Goal: Information Seeking & Learning: Understand process/instructions

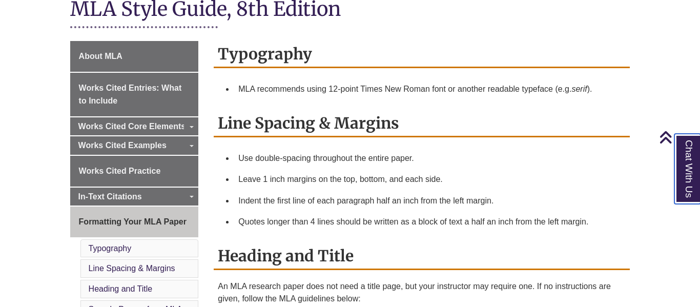
scroll to position [250, 0]
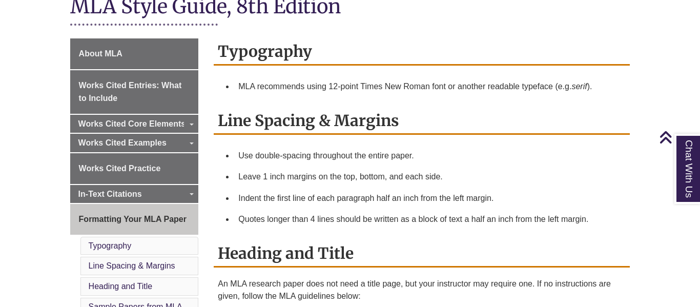
click at [215, 159] on div "Use double-spacing throughout the entire paper. Leave 1 inch margins on the top…" at bounding box center [422, 187] width 416 height 85
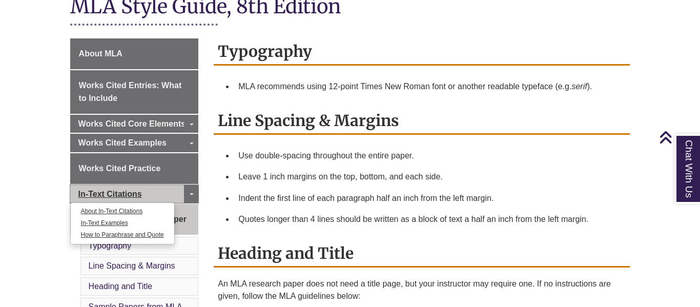
click at [132, 190] on span "In-Text Citations" at bounding box center [110, 194] width 64 height 9
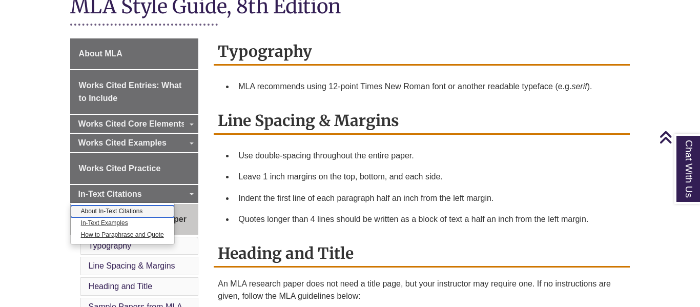
click at [132, 212] on link "About In-Text Citations" at bounding box center [123, 212] width 104 height 12
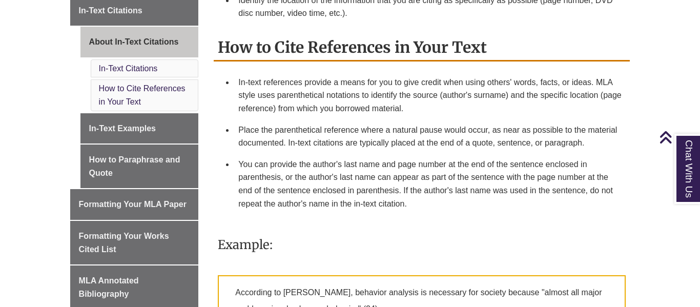
scroll to position [436, 0]
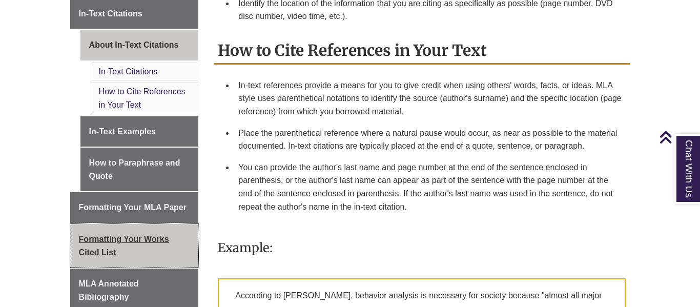
click at [137, 243] on span "Formatting Your Works Cited List" at bounding box center [124, 246] width 90 height 22
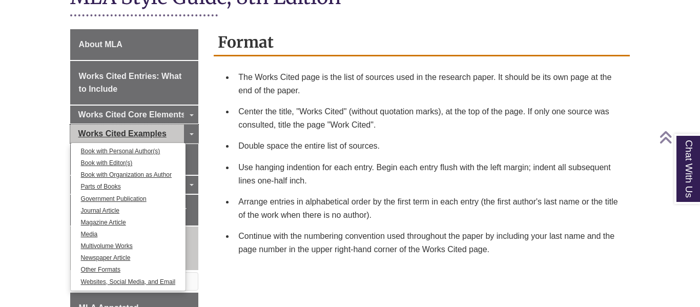
scroll to position [272, 0]
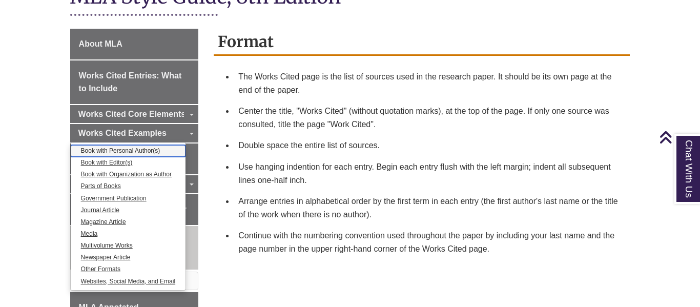
click at [134, 145] on link "Book with Personal Author(s)" at bounding box center [128, 151] width 115 height 12
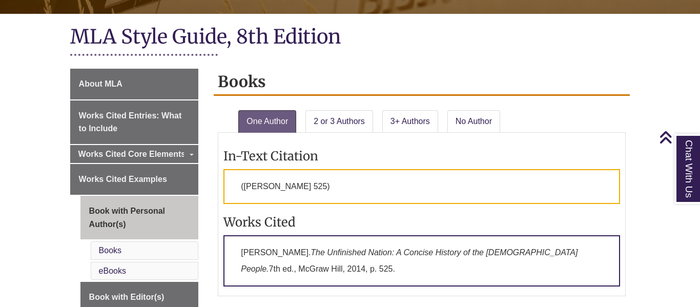
scroll to position [212, 0]
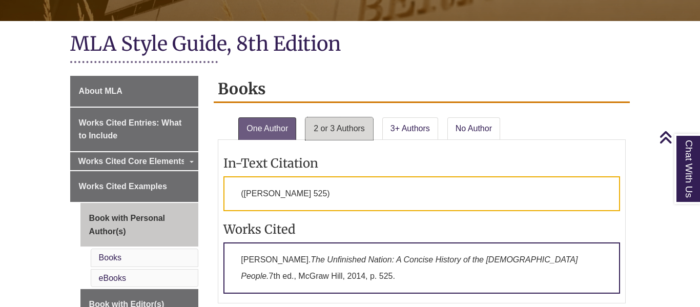
click at [355, 130] on link "2 or 3 Authors" at bounding box center [339, 128] width 68 height 23
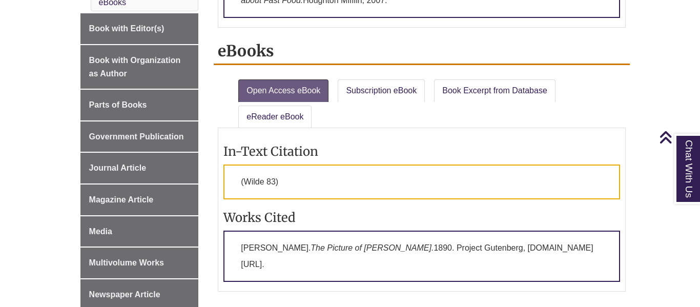
scroll to position [490, 0]
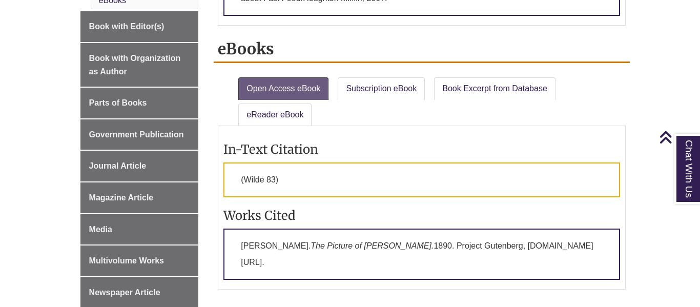
click at [282, 178] on p "(Wilde 83)" at bounding box center [421, 179] width 397 height 35
click at [279, 181] on p "(Wilde 83)" at bounding box center [421, 179] width 397 height 35
click at [390, 81] on link "Subscription eBook" at bounding box center [381, 88] width 87 height 23
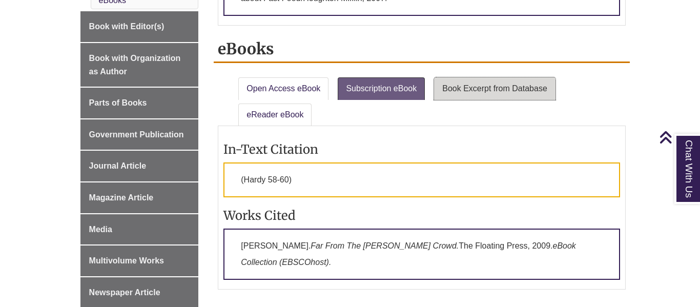
click at [454, 79] on link "Book Excerpt from Database" at bounding box center [494, 88] width 121 height 23
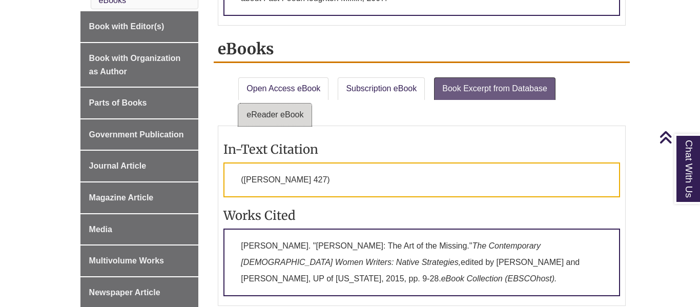
click at [292, 116] on link "eReader eBook" at bounding box center [274, 115] width 73 height 23
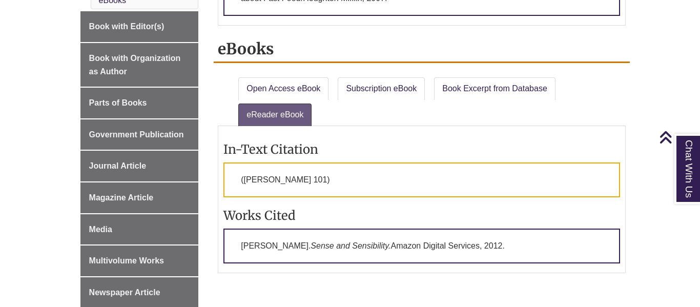
click at [292, 102] on li "eReader eBook" at bounding box center [275, 112] width 83 height 27
click at [292, 98] on link "Open Access eBook" at bounding box center [283, 88] width 90 height 23
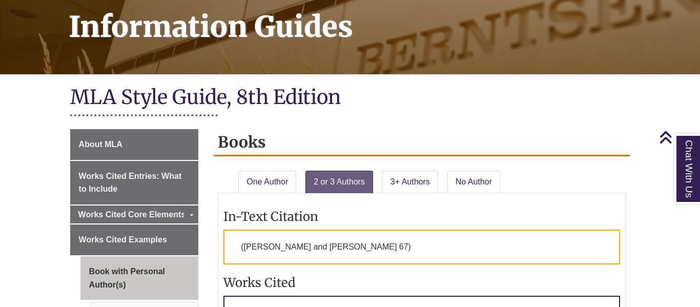
scroll to position [158, 0]
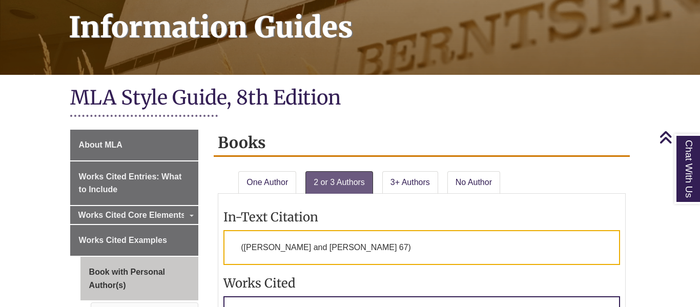
click at [463, 195] on div "In-Text Citation (Brinkley 525) Works Cited Brinkley, Alan. The Unfinished Nati…" at bounding box center [422, 275] width 408 height 163
click at [464, 193] on link "No Author" at bounding box center [473, 182] width 53 height 23
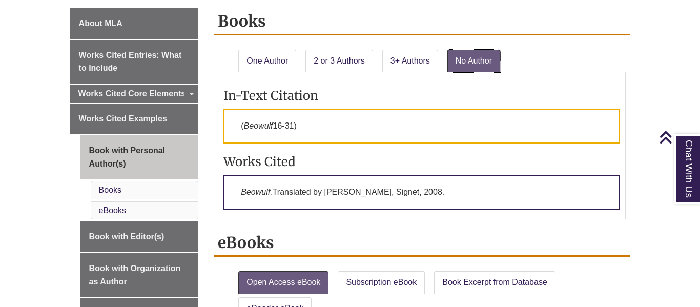
scroll to position [278, 0]
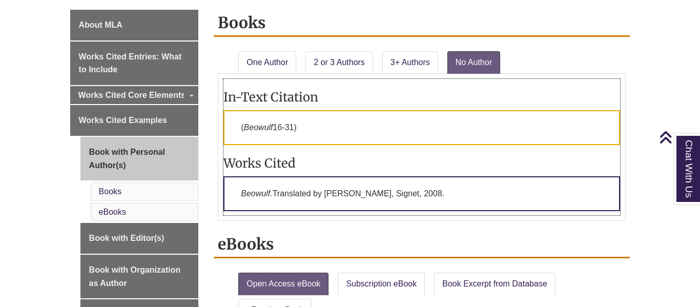
click at [296, 124] on p "( Beowulf 16-31)" at bounding box center [421, 127] width 397 height 35
click at [281, 209] on p "Beowulf. Translated by Burton Raffel, Signet, 2008." at bounding box center [421, 193] width 397 height 35
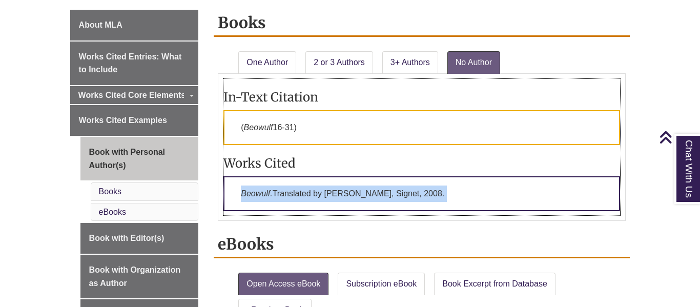
click at [281, 209] on p "Beowulf. Translated by Burton Raffel, Signet, 2008." at bounding box center [421, 193] width 397 height 35
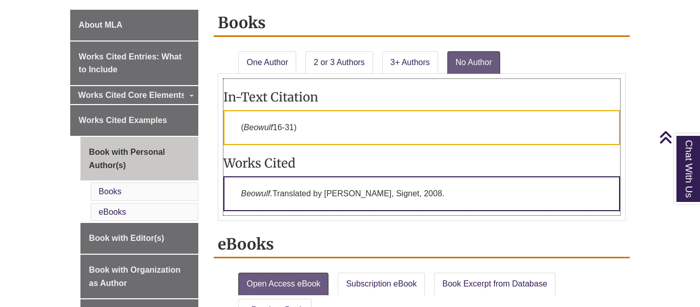
click at [284, 196] on p "Beowulf. Translated by Burton Raffel, Signet, 2008." at bounding box center [421, 193] width 397 height 35
click at [686, 160] on link "Chat With Us" at bounding box center [687, 169] width 26 height 70
click at [689, 143] on link "Chat With Us" at bounding box center [687, 169] width 26 height 70
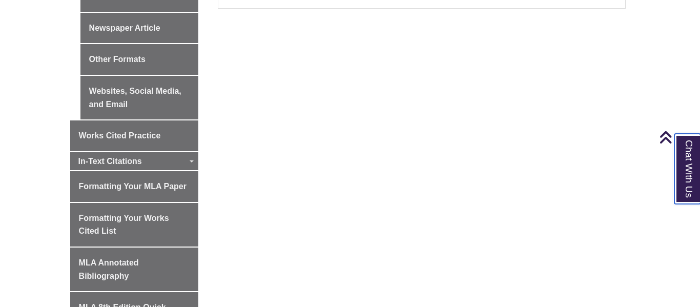
scroll to position [755, 0]
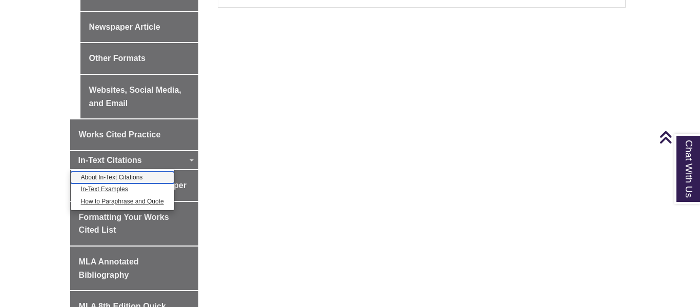
click at [132, 174] on link "About In-Text Citations" at bounding box center [123, 178] width 104 height 12
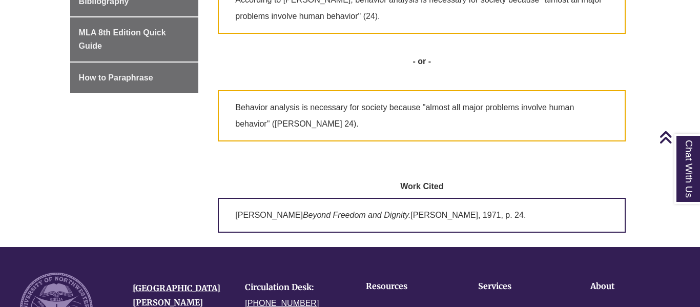
scroll to position [727, 0]
